Goal: Task Accomplishment & Management: Use online tool/utility

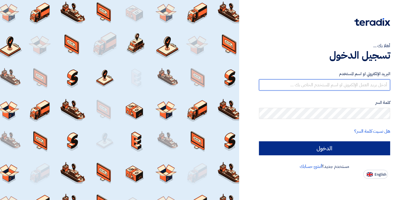
type input "madhavan@startowerandparts.com"
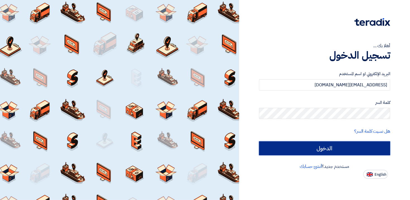
click at [336, 148] on input "الدخول" at bounding box center [324, 148] width 131 height 14
type input "Sign in"
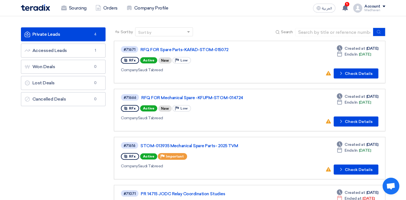
scroll to position [28, 0]
click at [341, 119] on icon "Check details" at bounding box center [340, 121] width 5 height 5
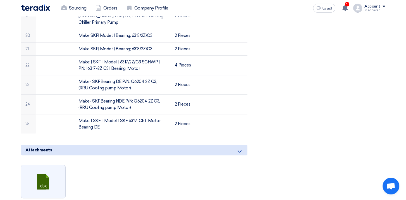
scroll to position [614, 0]
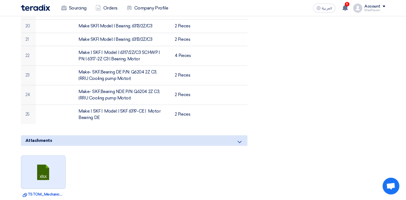
click at [51, 177] on link at bounding box center [43, 171] width 45 height 33
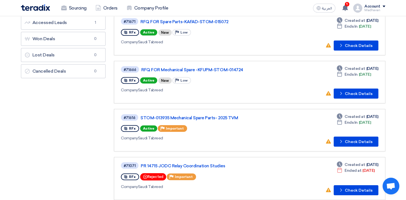
scroll to position [28, 0]
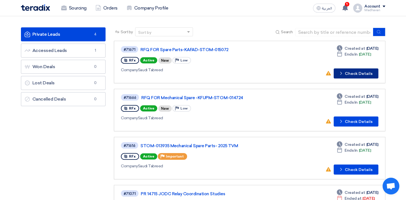
click at [349, 72] on button "Check details Check Details" at bounding box center [355, 73] width 45 height 10
